Goal: Task Accomplishment & Management: Use online tool/utility

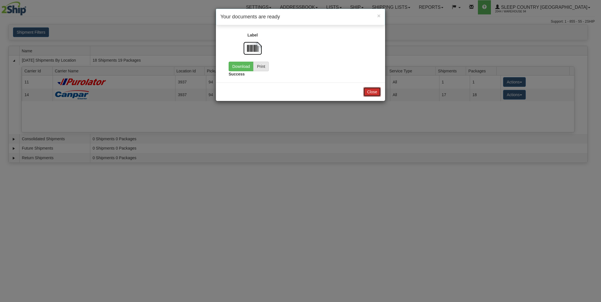
click at [367, 94] on button "Close" at bounding box center [372, 92] width 18 height 10
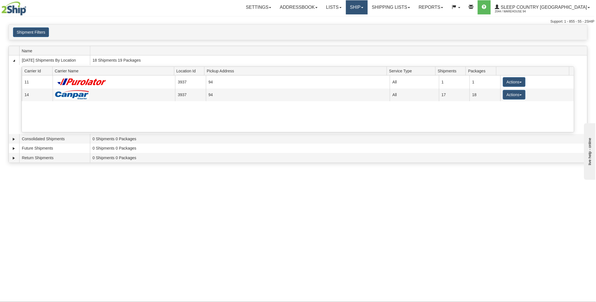
click at [368, 10] on link "Ship" at bounding box center [357, 7] width 22 height 14
click at [362, 27] on span "OnHold / Order Queue" at bounding box center [342, 27] width 40 height 5
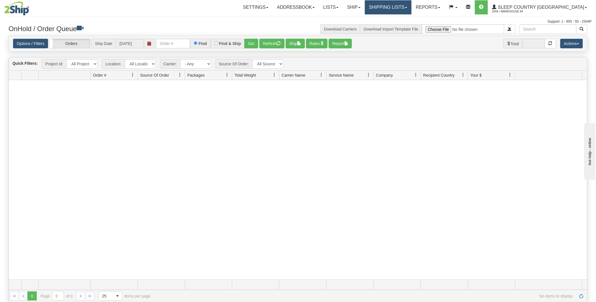
click at [411, 8] on link "Shipping lists" at bounding box center [388, 7] width 47 height 14
click at [395, 18] on span "Current Shipments" at bounding box center [378, 20] width 33 height 5
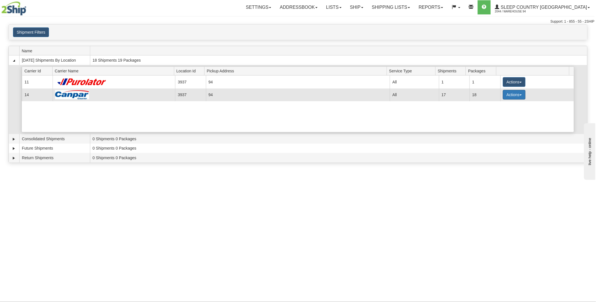
click at [519, 95] on span "button" at bounding box center [520, 94] width 2 height 1
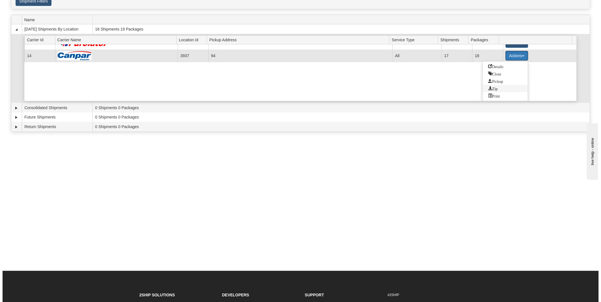
scroll to position [31, 0]
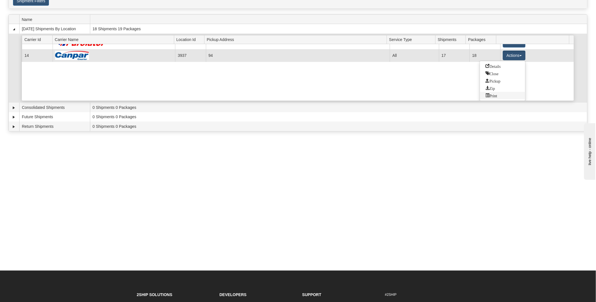
click at [493, 94] on span "Print" at bounding box center [491, 95] width 12 height 4
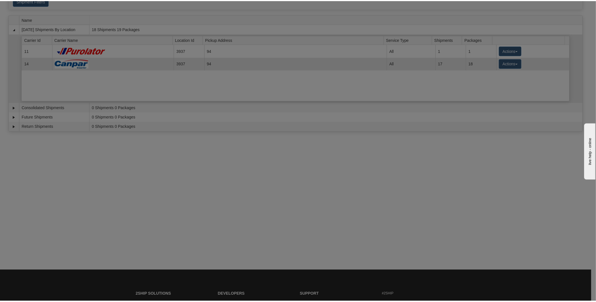
scroll to position [0, 0]
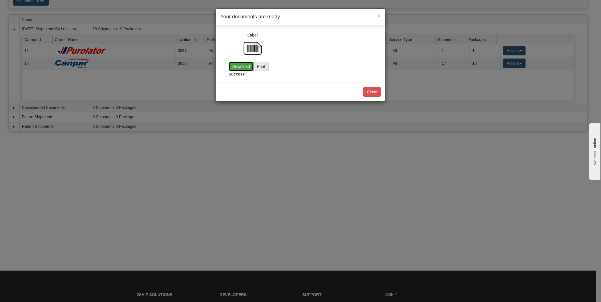
click at [237, 66] on link "Download" at bounding box center [240, 67] width 25 height 10
click at [370, 91] on button "Close" at bounding box center [372, 92] width 18 height 10
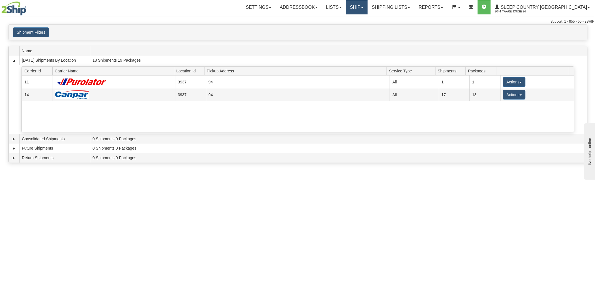
click at [368, 6] on link "Ship" at bounding box center [357, 7] width 22 height 14
click at [367, 19] on link "Ship Screen" at bounding box center [341, 19] width 51 height 7
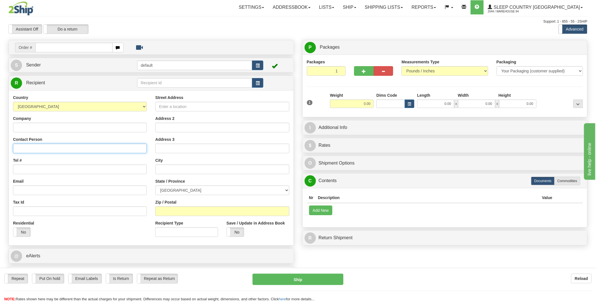
click at [36, 148] on input "Contact Person" at bounding box center [80, 149] width 134 height 10
paste input "ARIEL MULLAN"
type input "ARIEL MULLAN"
click at [170, 105] on input "Street Address" at bounding box center [222, 107] width 134 height 10
paste input "1235 RICHMOND STREET"
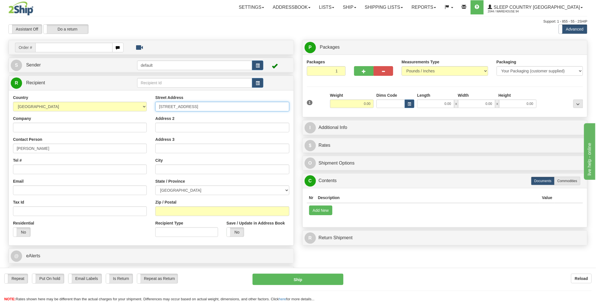
type input "1235 RICHMOND STREET"
click at [167, 170] on input "text" at bounding box center [222, 170] width 134 height 10
paste input "LONDON"
type input "LONDON"
click at [165, 211] on input "Zip / Postal" at bounding box center [222, 211] width 134 height 10
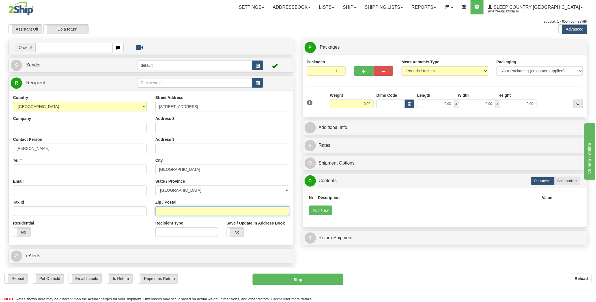
paste input "N6A 0C1"
type input "N6A 0C1"
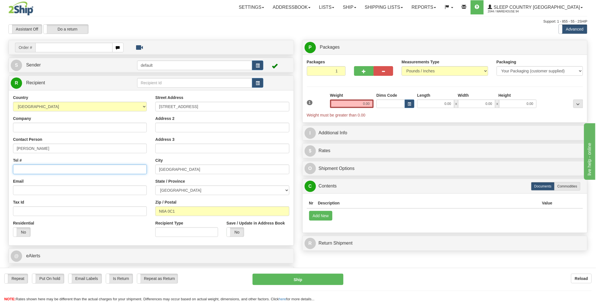
click at [22, 170] on input "Tel #" at bounding box center [80, 170] width 134 height 10
paste input "6043492188"
type input "6043492188"
drag, startPoint x: 379, startPoint y: 108, endPoint x: 383, endPoint y: 109, distance: 3.4
click at [383, 109] on div "1 Weight 0.00 Dims Code 0.00" at bounding box center [444, 104] width 279 height 25
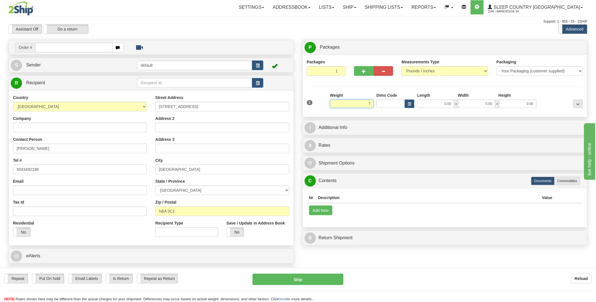
click button "Delete" at bounding box center [0, 0] width 0 height 0
type input "7.00"
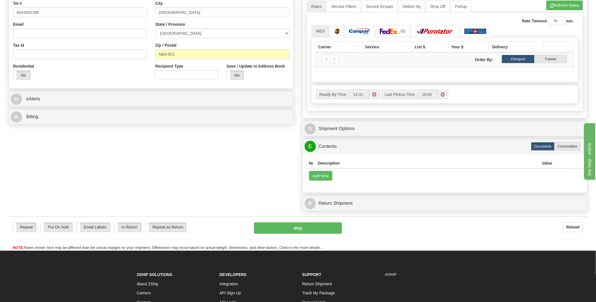
scroll to position [63, 0]
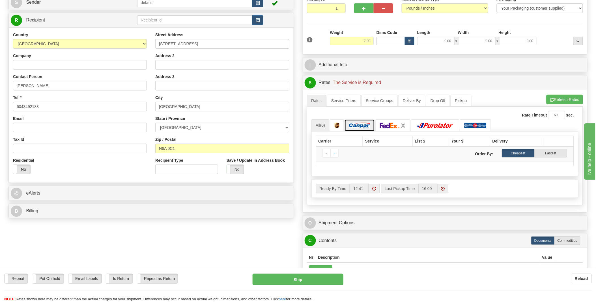
click at [357, 125] on img at bounding box center [359, 126] width 21 height 6
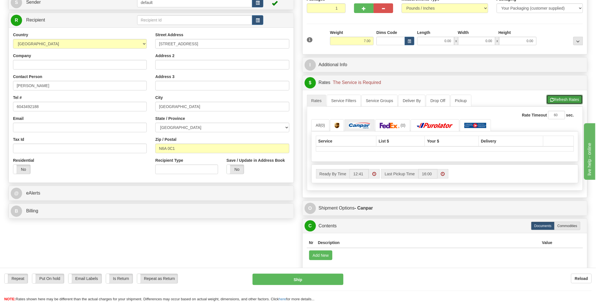
click at [558, 100] on button "Refresh Rates" at bounding box center [564, 100] width 36 height 10
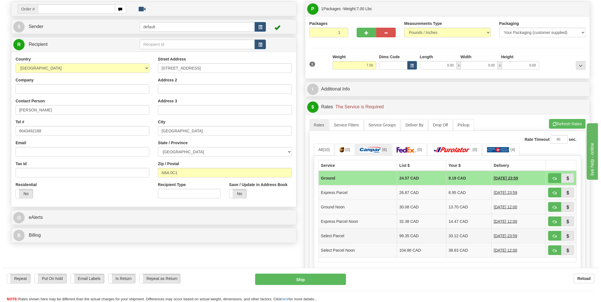
scroll to position [0, 0]
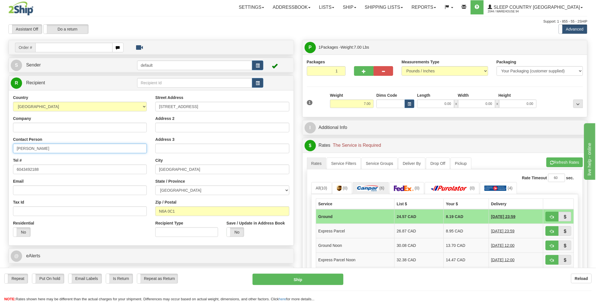
drag, startPoint x: 17, startPoint y: 148, endPoint x: 20, endPoint y: 169, distance: 21.2
click at [17, 148] on input "ARIEL MULLAN" at bounding box center [80, 149] width 134 height 10
drag, startPoint x: 142, startPoint y: 207, endPoint x: 162, endPoint y: 270, distance: 65.8
click at [142, 207] on input "Tax Id" at bounding box center [80, 211] width 134 height 10
click at [304, 279] on button "Ship" at bounding box center [297, 279] width 91 height 11
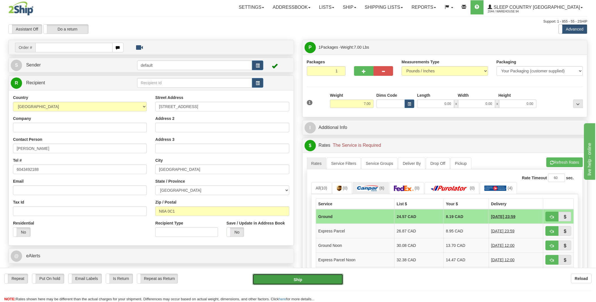
type input "1"
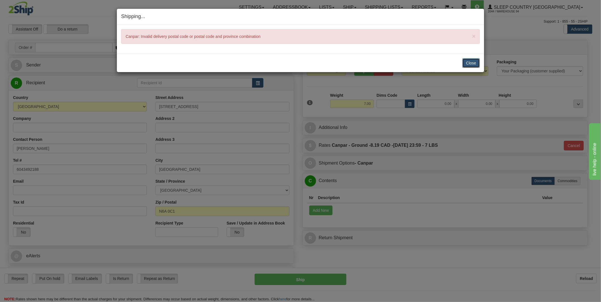
click at [469, 61] on button "Close" at bounding box center [471, 63] width 18 height 10
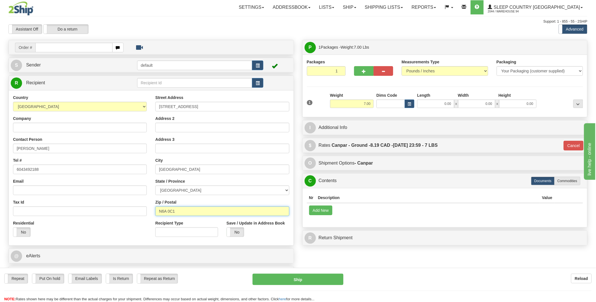
click at [169, 212] on input "N6A 0C1" at bounding box center [222, 211] width 134 height 10
type input "N6A0C1"
click at [312, 278] on button "Ship" at bounding box center [297, 279] width 91 height 11
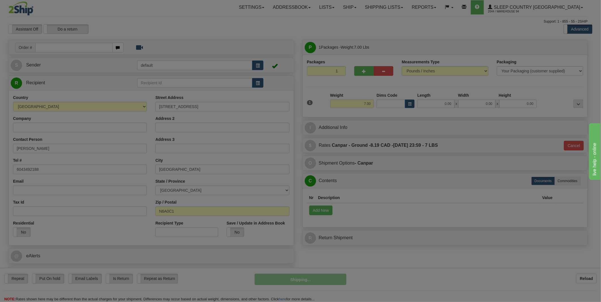
type input "1"
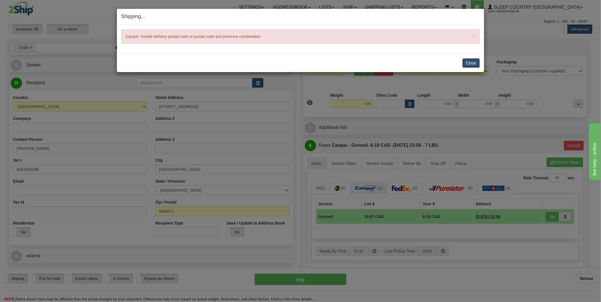
click at [468, 63] on button "Close" at bounding box center [471, 63] width 18 height 10
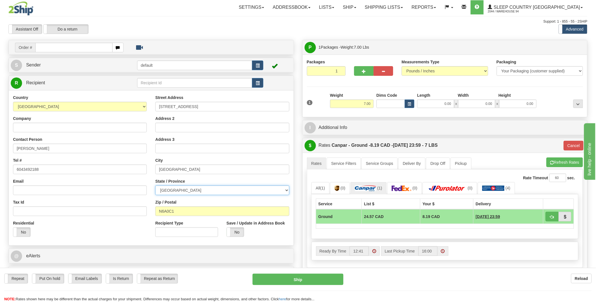
click at [189, 191] on select "ALBERTA BRITISH COLUMBIA MANITOBA NEW BRUNSWICK NEWFOUNDLAND NOVA SCOTIA NUNAVU…" at bounding box center [222, 190] width 134 height 10
select select "ON"
click at [155, 186] on select "ALBERTA BRITISH COLUMBIA MANITOBA NEW BRUNSWICK NEWFOUNDLAND NOVA SCOTIA NUNAVU…" at bounding box center [222, 190] width 134 height 10
click at [285, 274] on button "Ship" at bounding box center [297, 279] width 91 height 11
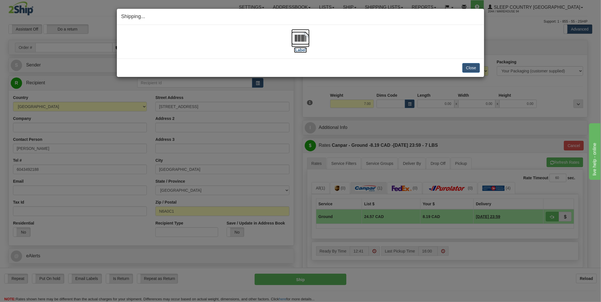
click at [303, 37] on img at bounding box center [300, 38] width 18 height 18
click at [471, 67] on button "Close" at bounding box center [471, 68] width 18 height 10
